Goal: Task Accomplishment & Management: Manage account settings

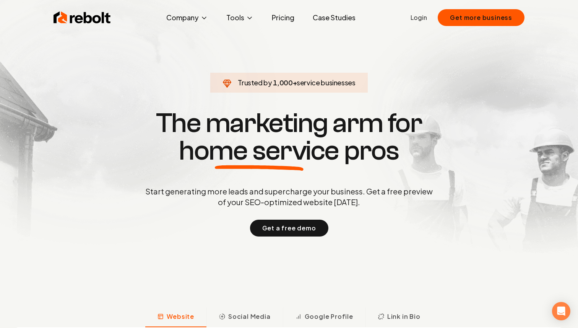
click at [283, 19] on link "Pricing" at bounding box center [283, 17] width 35 height 15
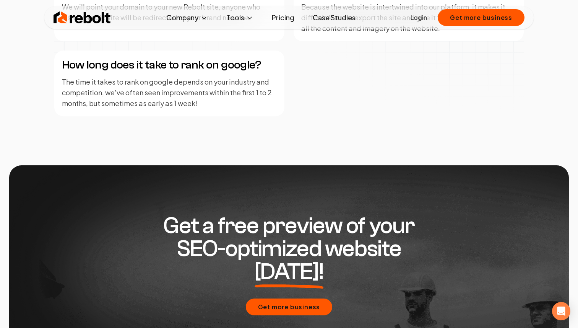
scroll to position [1116, 0]
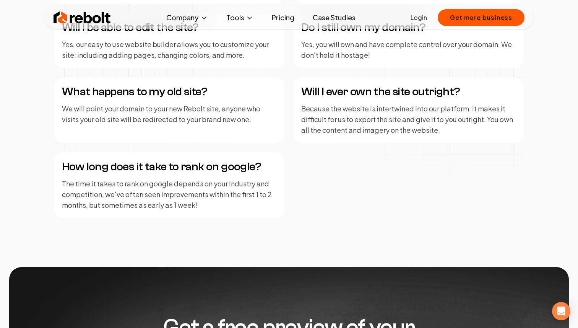
click at [444, 9] on div "Rebolt Company About Blog Jobs Tools Google Review QR Code Generator Google Bus…" at bounding box center [288, 17] width 489 height 23
click at [418, 21] on link "Login" at bounding box center [418, 17] width 16 height 9
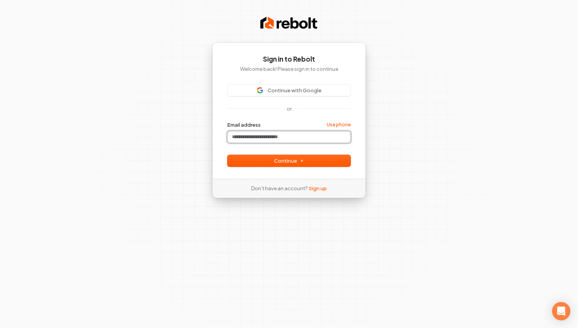
click at [285, 131] on input "Email address" at bounding box center [288, 136] width 123 height 11
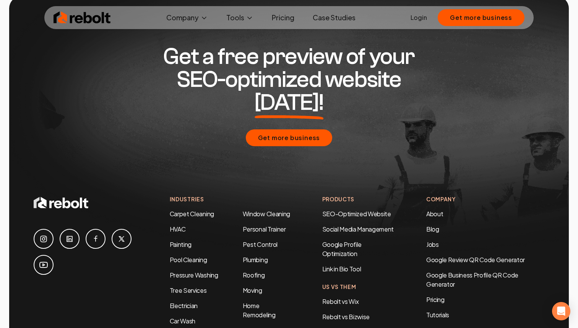
scroll to position [1516, 0]
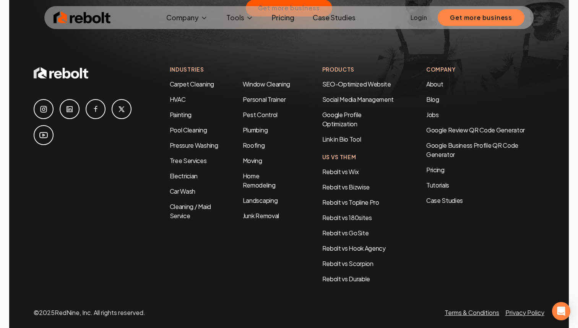
click at [472, 19] on button "Get more business" at bounding box center [481, 17] width 87 height 17
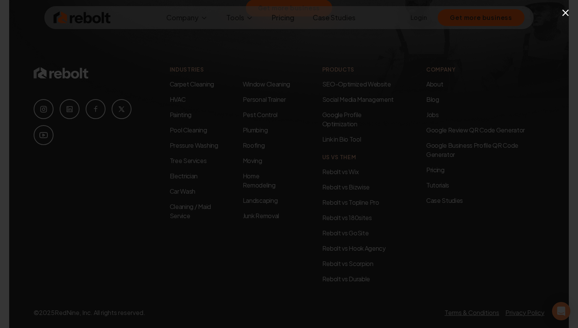
click at [245, 34] on div "×" at bounding box center [289, 164] width 578 height 328
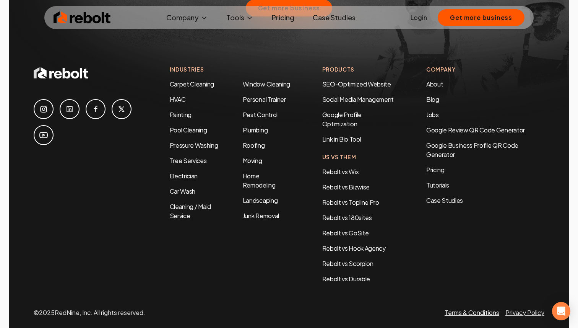
click at [475, 308] on link "Terms & Conditions" at bounding box center [471, 312] width 55 height 8
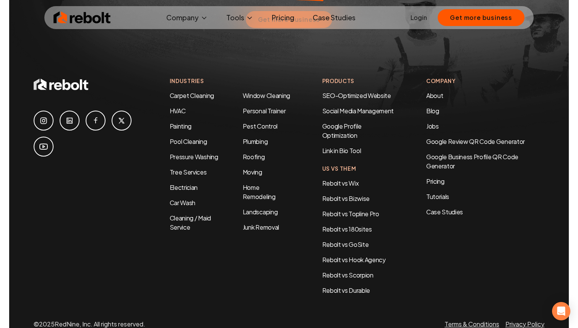
scroll to position [2232, 0]
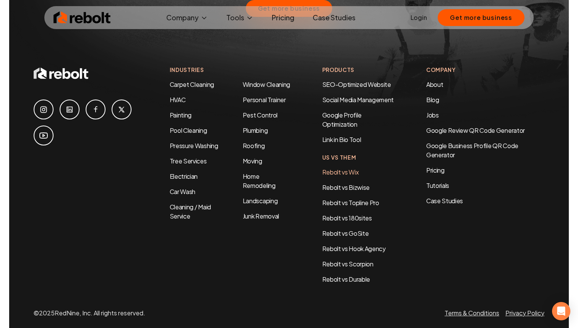
click at [342, 168] on link "Rebolt vs Wix" at bounding box center [340, 172] width 37 height 8
